Goal: Task Accomplishment & Management: Complete application form

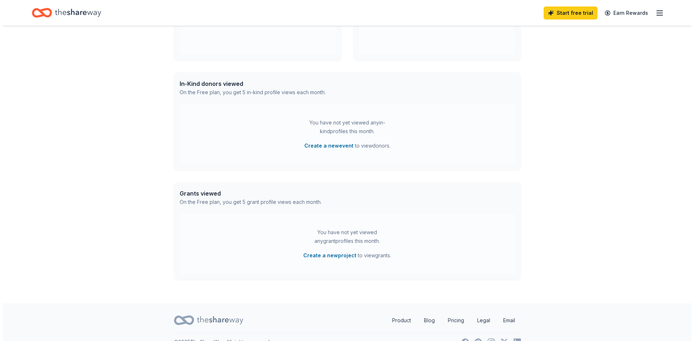
scroll to position [159, 0]
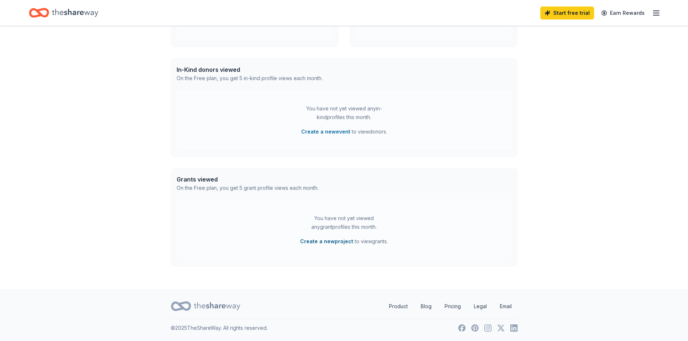
click at [343, 241] on button "Create a new project" at bounding box center [326, 241] width 53 height 9
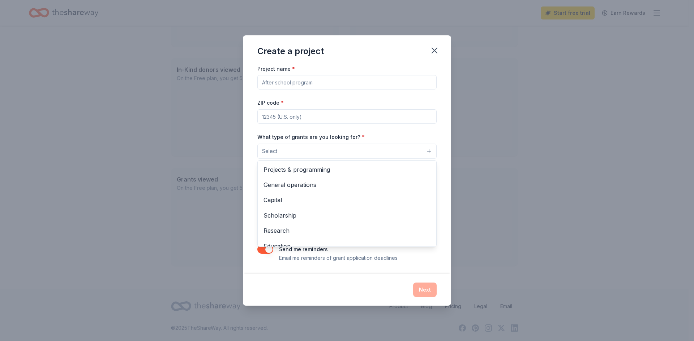
click at [370, 154] on button "Select" at bounding box center [346, 151] width 179 height 15
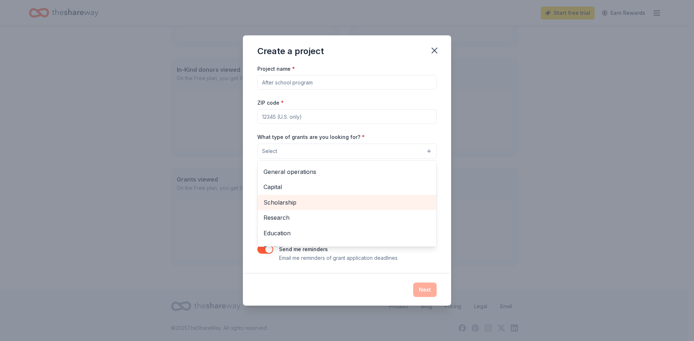
scroll to position [0, 0]
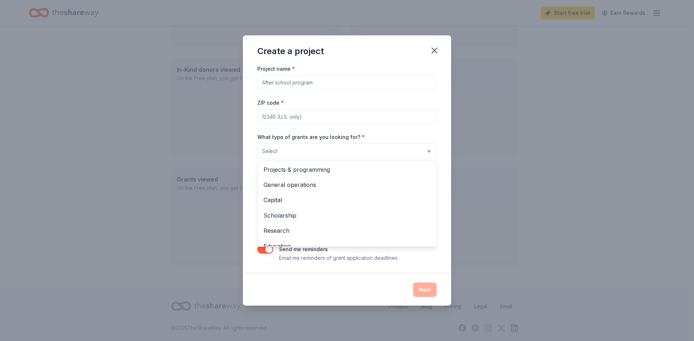
click at [426, 51] on div "Create a project Project name * ZIP code * What type of grants are you looking …" at bounding box center [347, 170] width 208 height 271
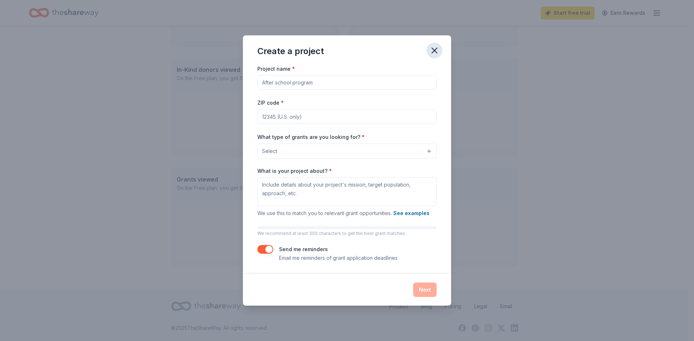
click at [432, 50] on icon "button" at bounding box center [434, 51] width 10 height 10
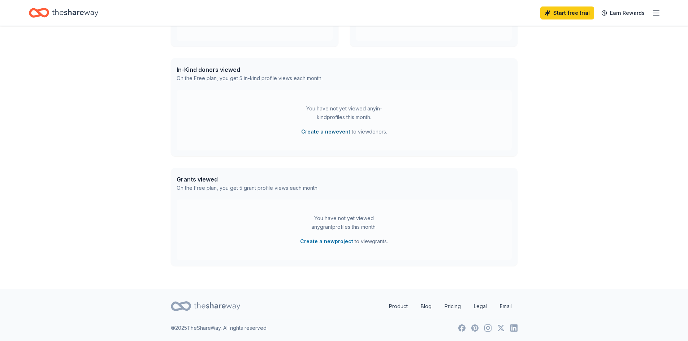
click at [336, 131] on button "Create a new event" at bounding box center [325, 132] width 49 height 9
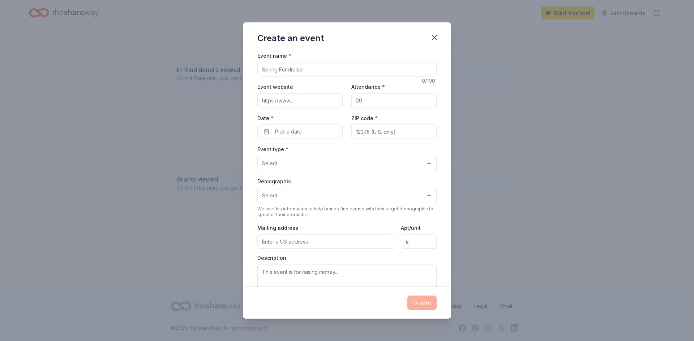
click at [369, 197] on button "Select" at bounding box center [346, 195] width 179 height 15
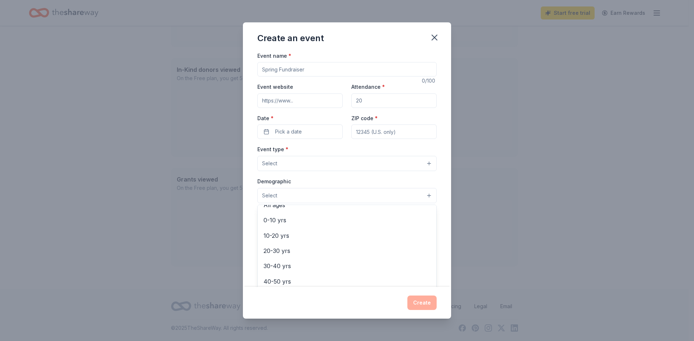
scroll to position [31, 0]
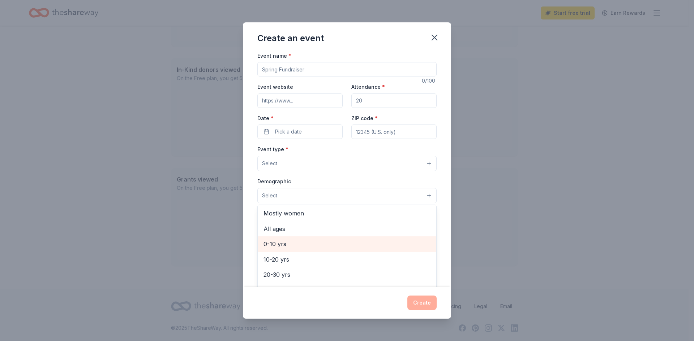
click at [275, 244] on span "0-10 yrs" at bounding box center [346, 244] width 167 height 9
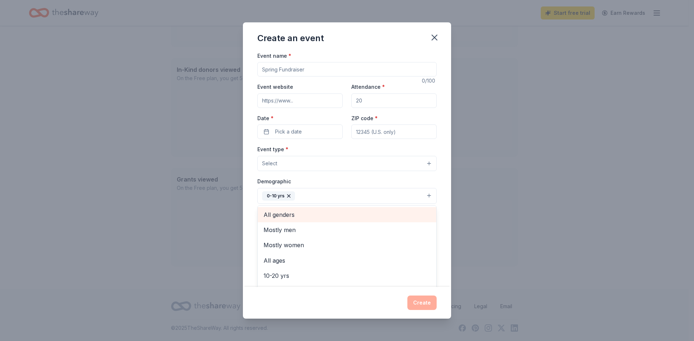
click at [268, 207] on div "All genders" at bounding box center [347, 214] width 178 height 15
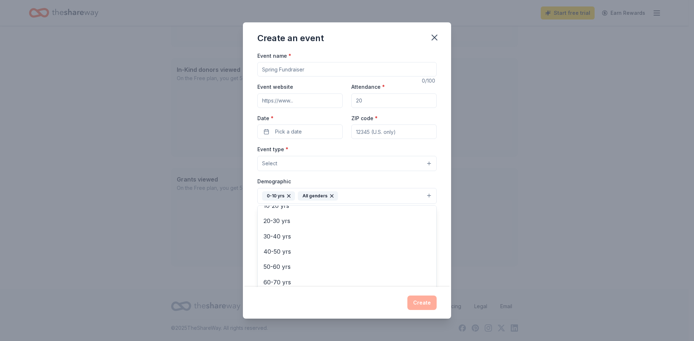
scroll to position [85, 0]
click at [363, 166] on div "Event type * Select Demographic 0-10 yrs All genders Mostly men Mostly women Al…" at bounding box center [346, 221] width 179 height 153
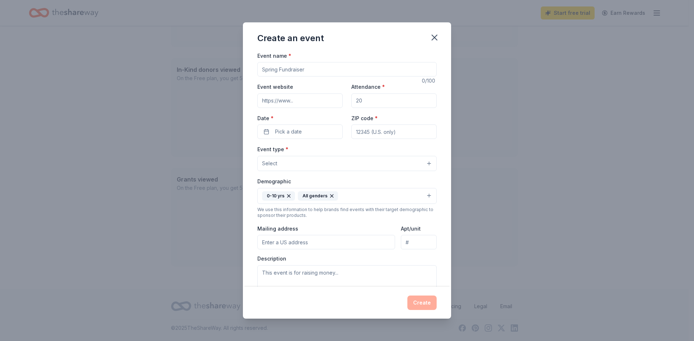
click at [407, 164] on button "Select" at bounding box center [346, 163] width 179 height 15
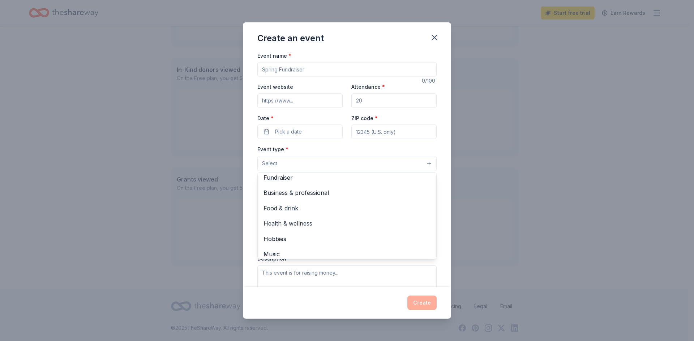
scroll to position [0, 0]
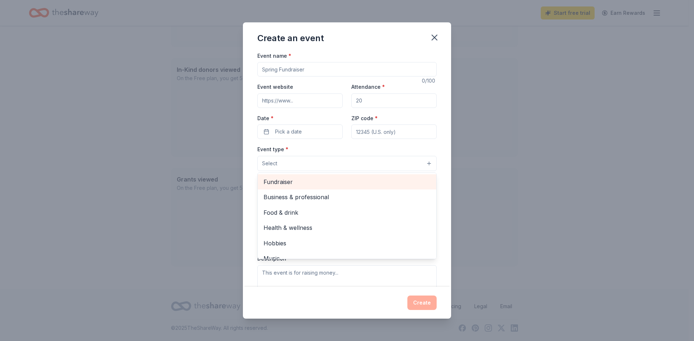
click at [279, 184] on span "Fundraiser" at bounding box center [346, 181] width 167 height 9
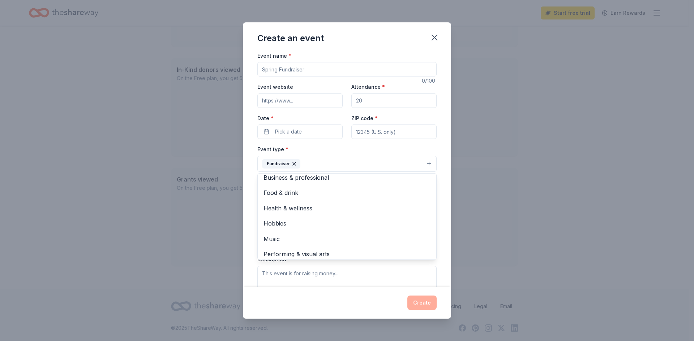
scroll to position [9, 0]
click at [434, 214] on div "Event name * 0 /100 Event website Attendance * Date * Pick a date ZIP code * Ev…" at bounding box center [347, 169] width 208 height 236
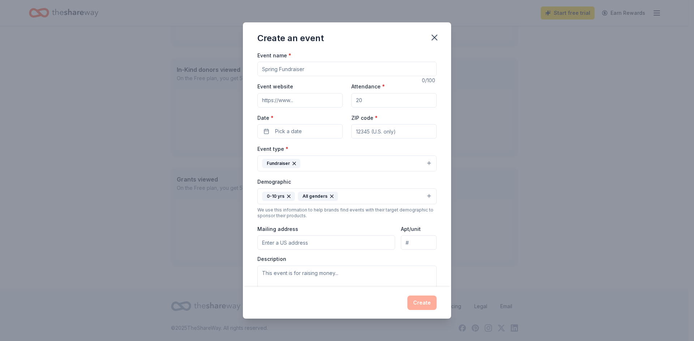
scroll to position [0, 0]
click at [385, 103] on input "Attendance *" at bounding box center [393, 101] width 85 height 14
click at [281, 99] on input "Event website" at bounding box center [299, 101] width 85 height 14
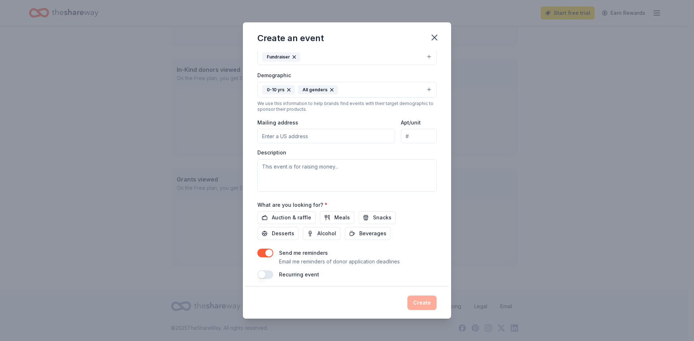
scroll to position [108, 0]
